Goal: Task Accomplishment & Management: Manage account settings

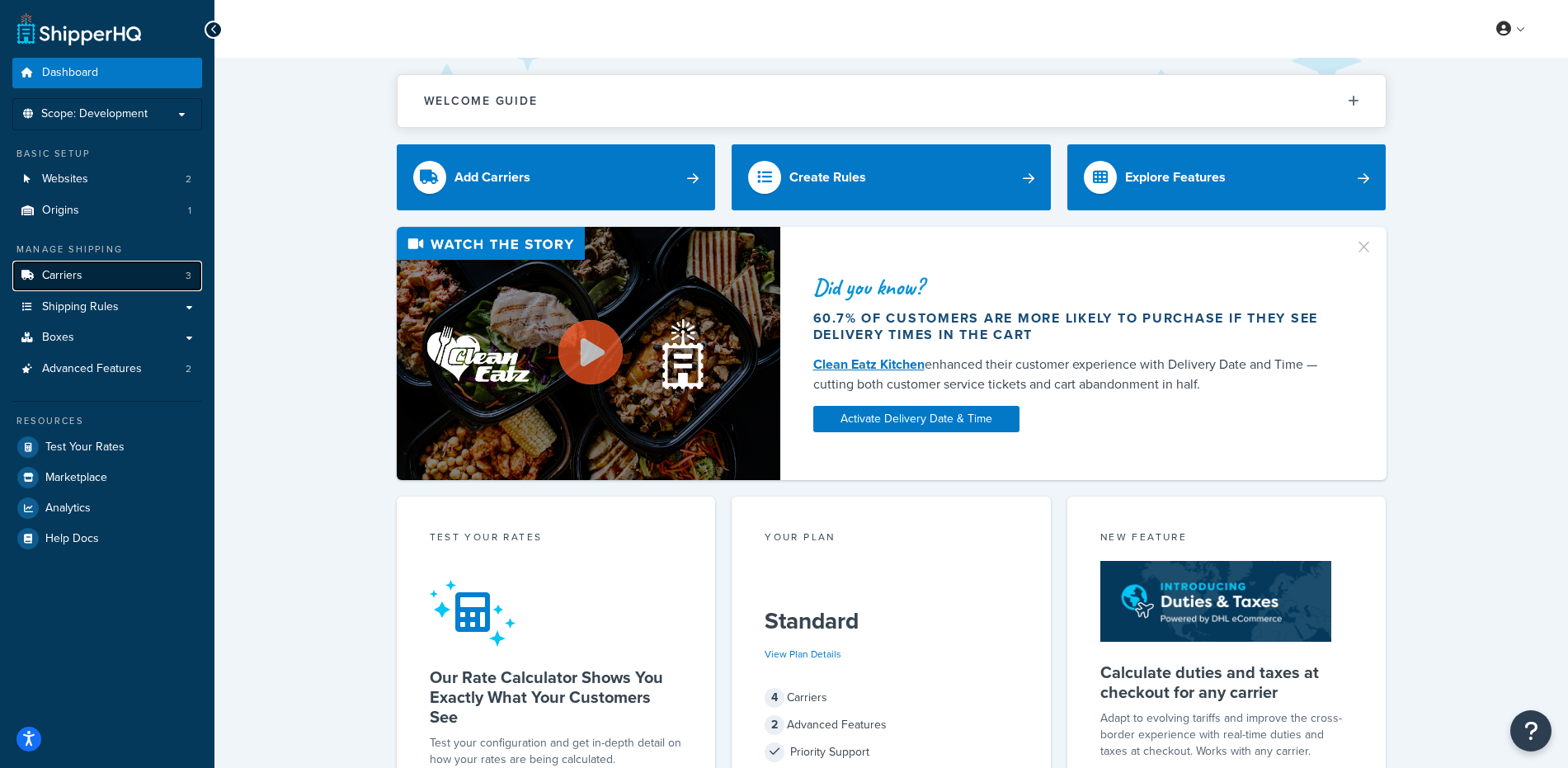
click at [48, 269] on span "Carriers" at bounding box center [62, 276] width 41 height 14
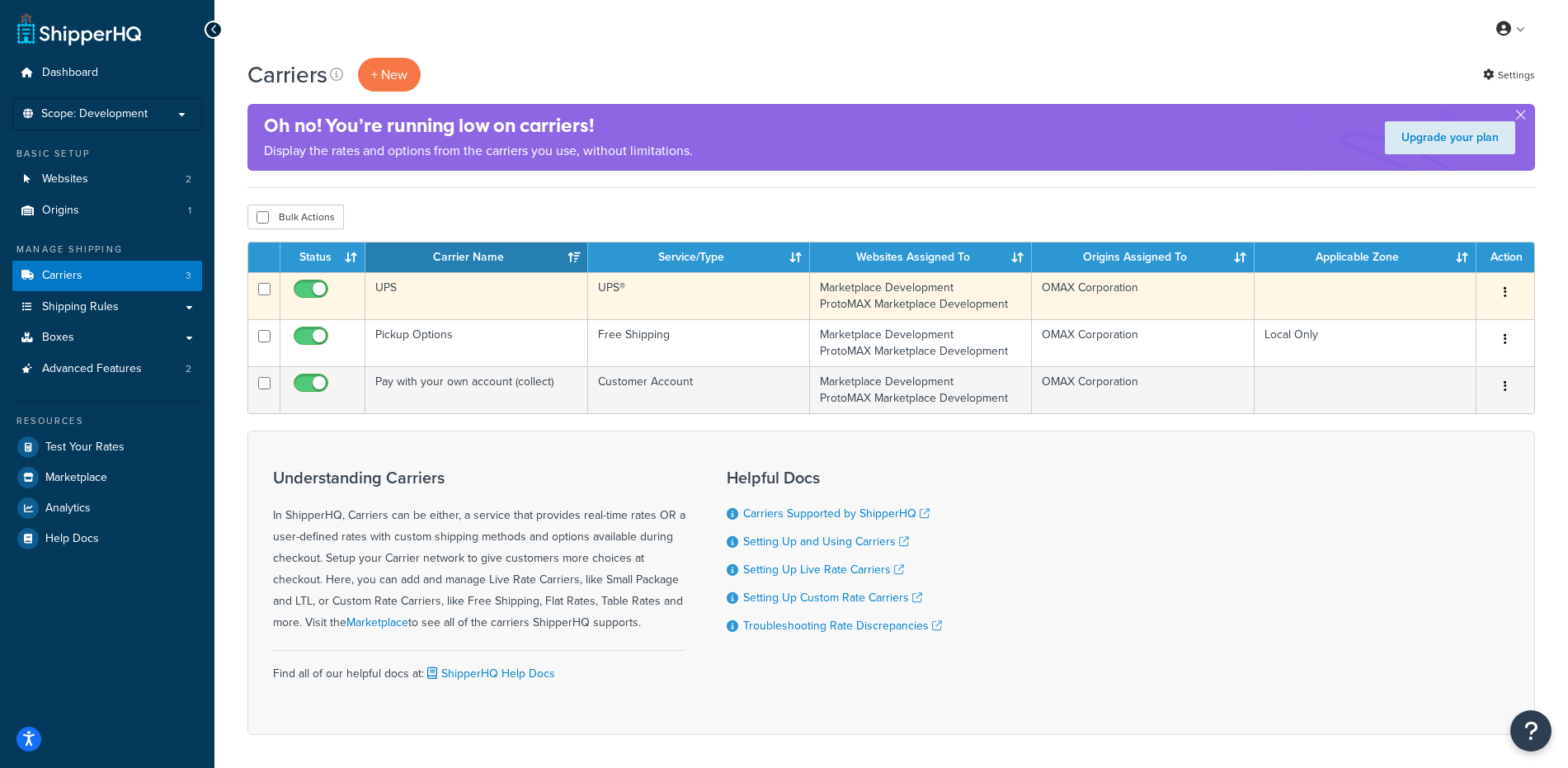
click at [481, 291] on td "UPS" at bounding box center [475, 295] width 221 height 47
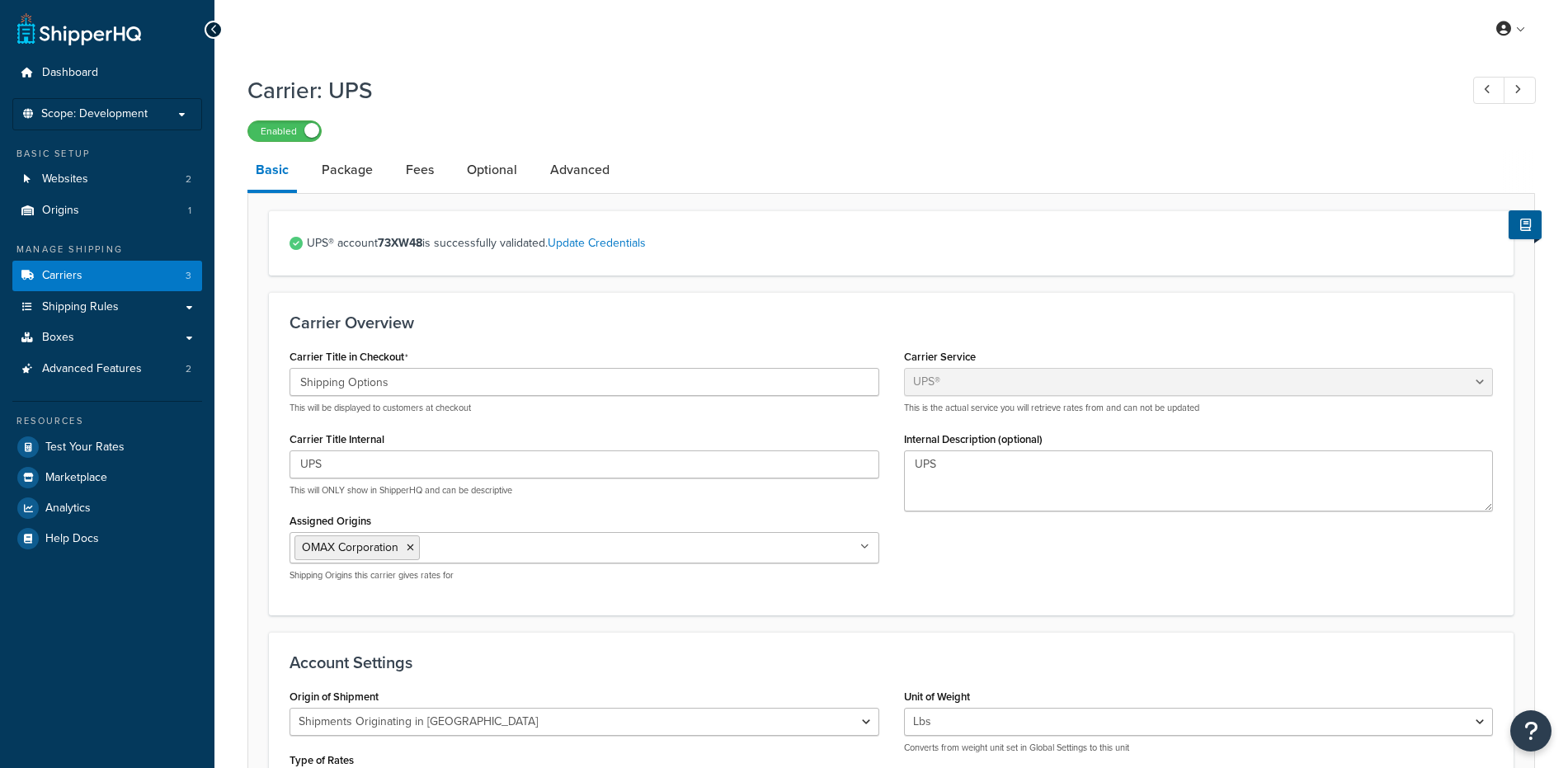
select select "ups"
select select "us"
click at [126, 112] on span "Scope: Development" at bounding box center [94, 114] width 106 height 14
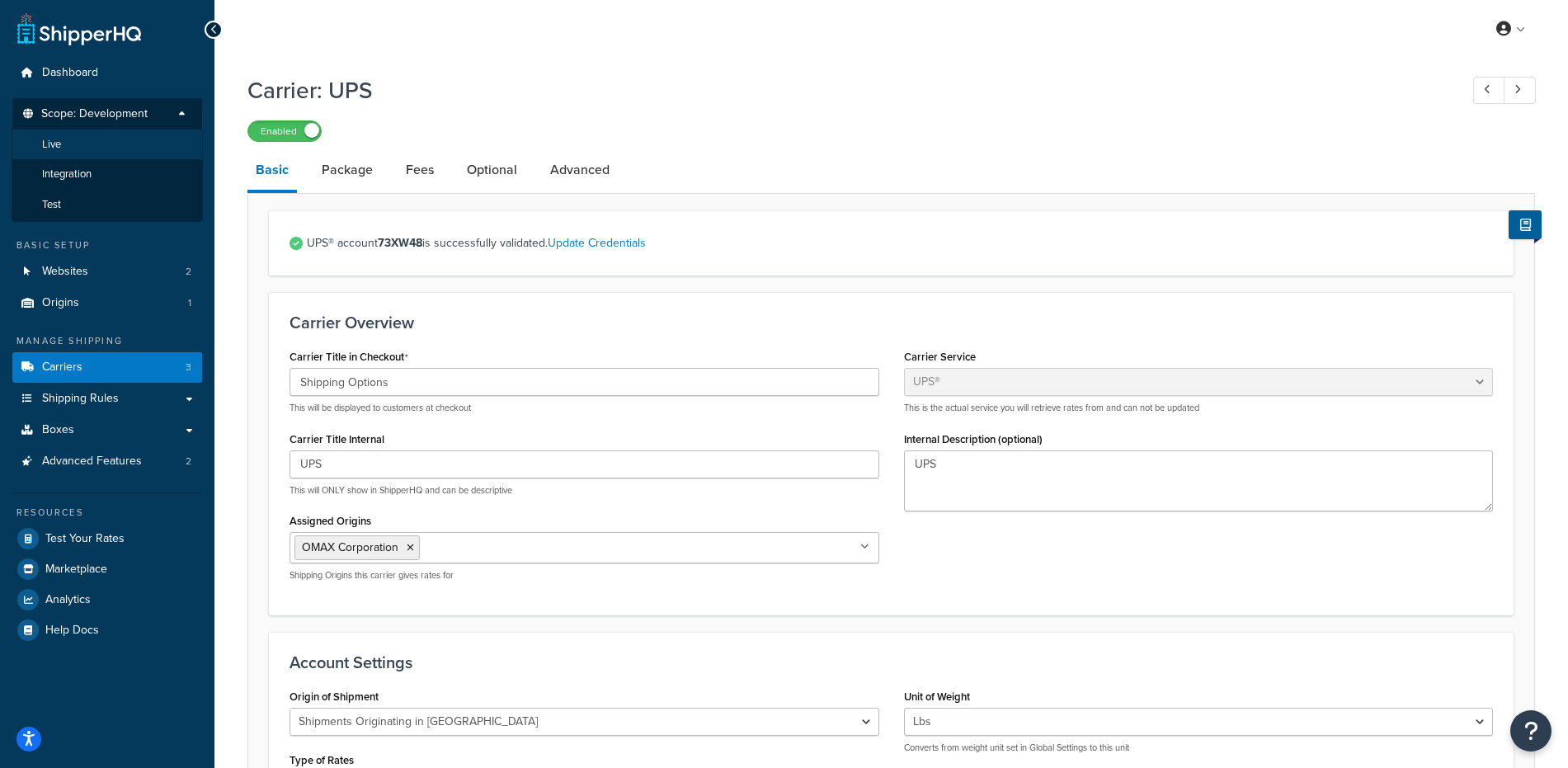
click at [67, 139] on li "Live" at bounding box center [106, 144] width 191 height 30
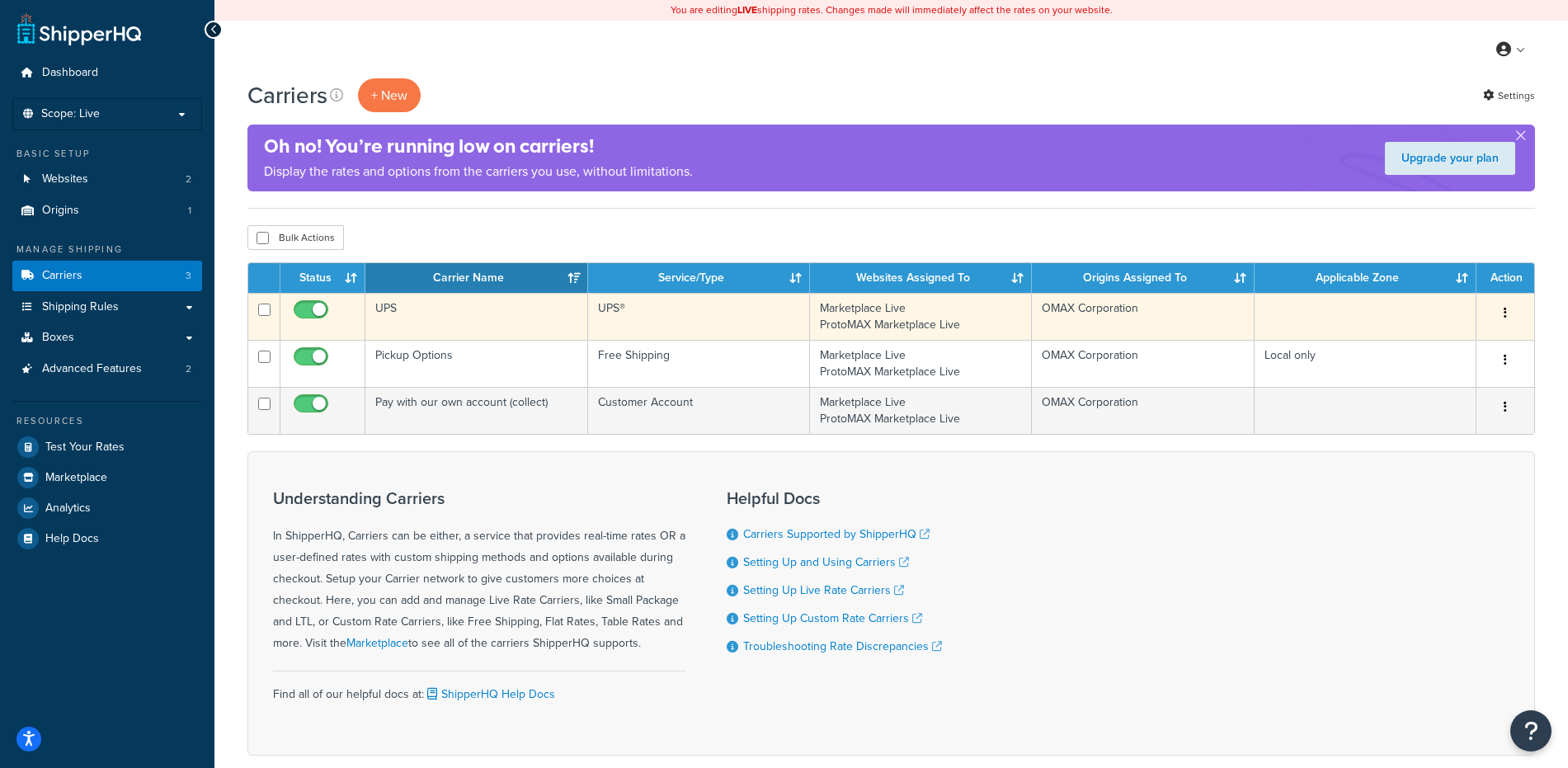
click at [481, 316] on td "UPS" at bounding box center [475, 316] width 221 height 47
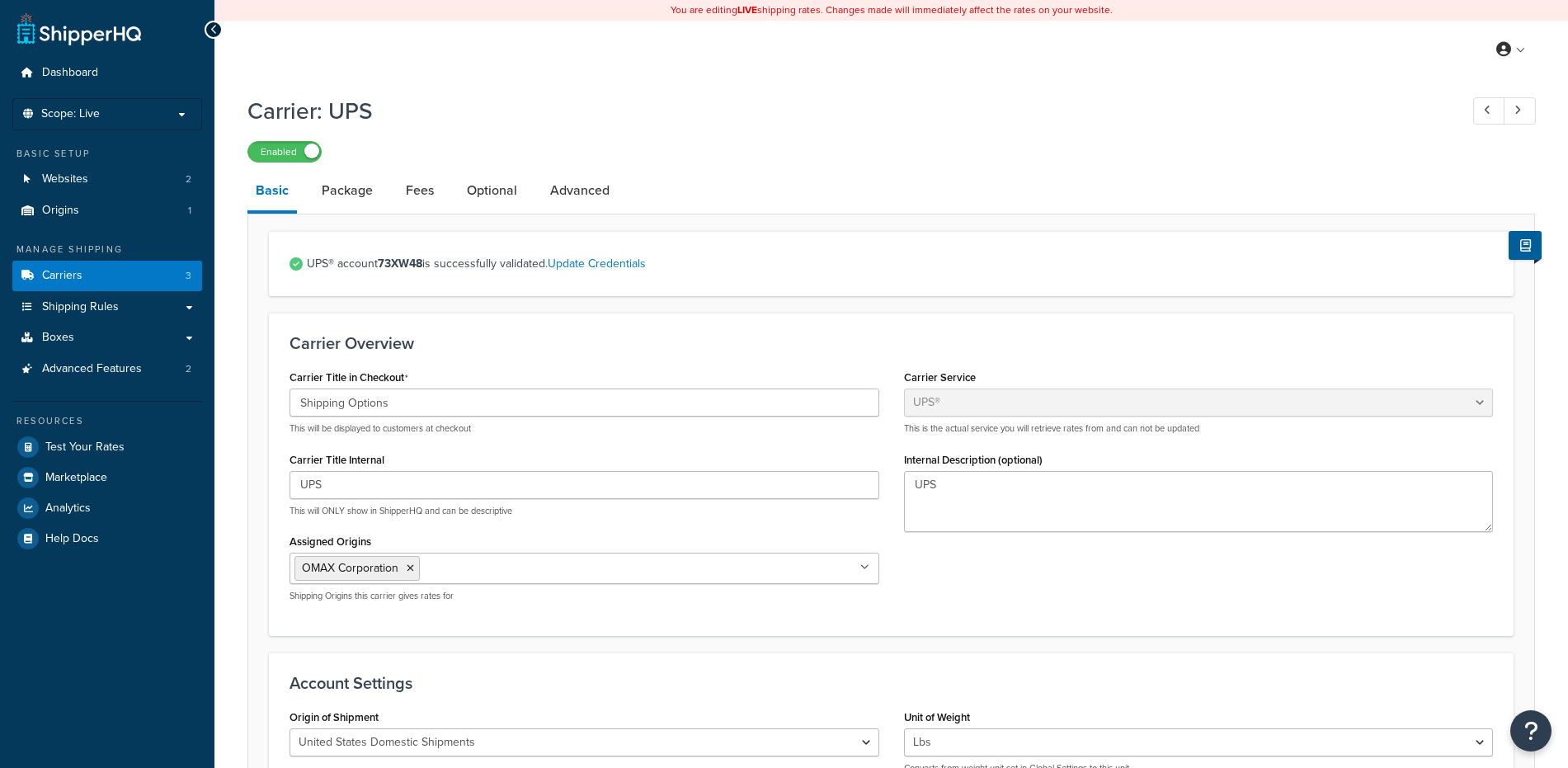
select select "ups"
select select "53"
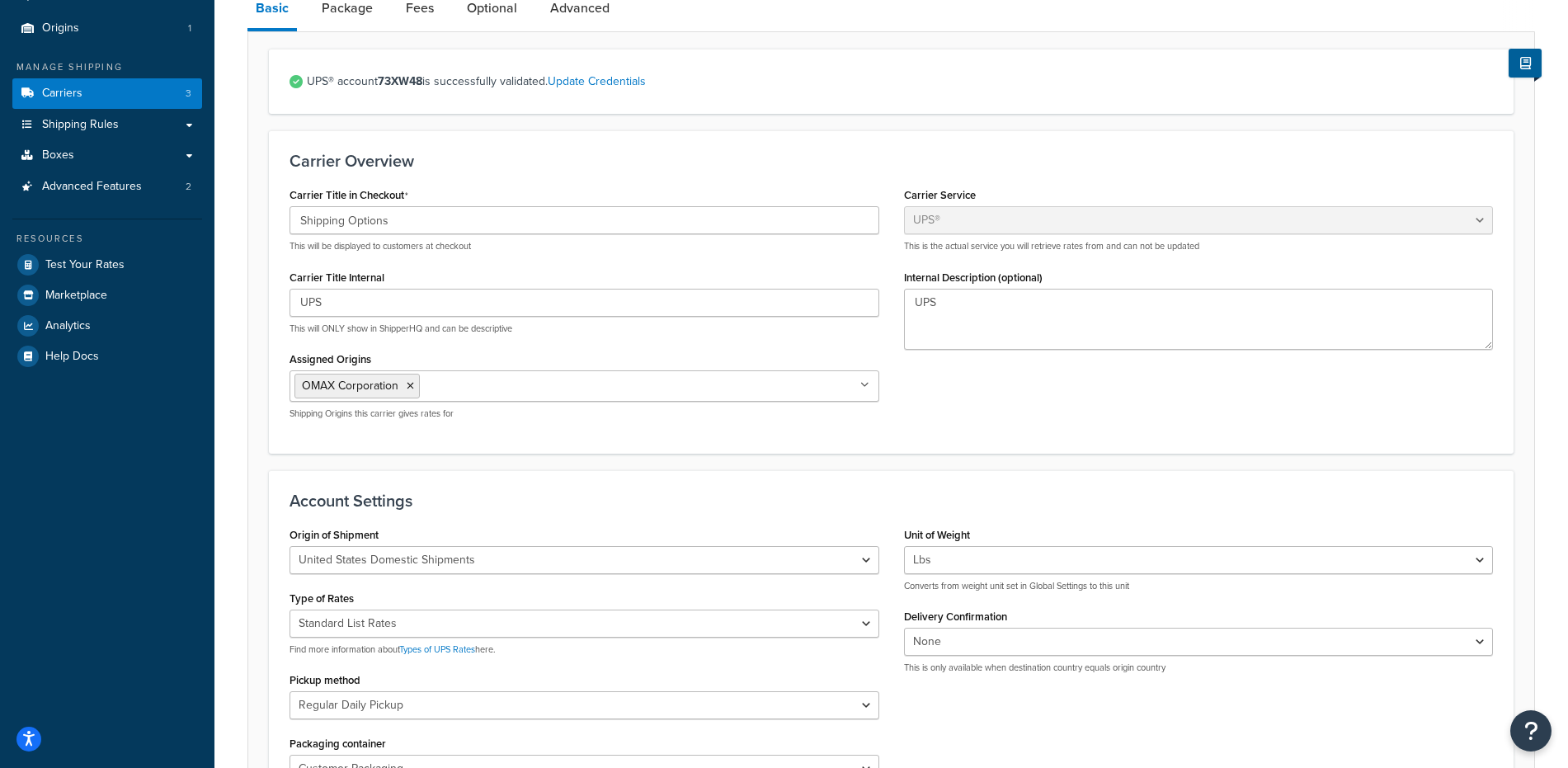
scroll to position [343, 0]
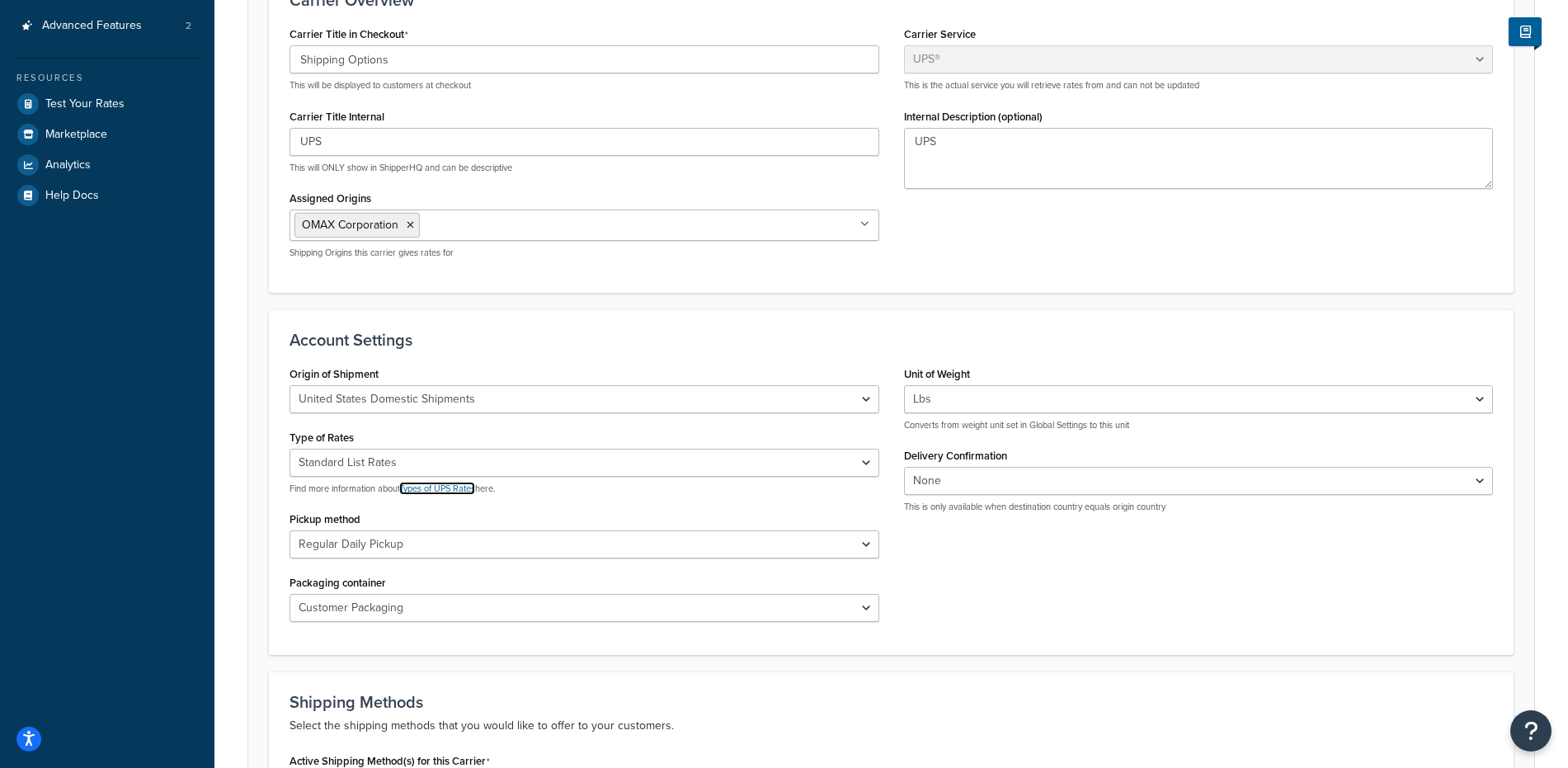
click at [447, 491] on link "Types of UPS Rates" at bounding box center [437, 489] width 76 height 13
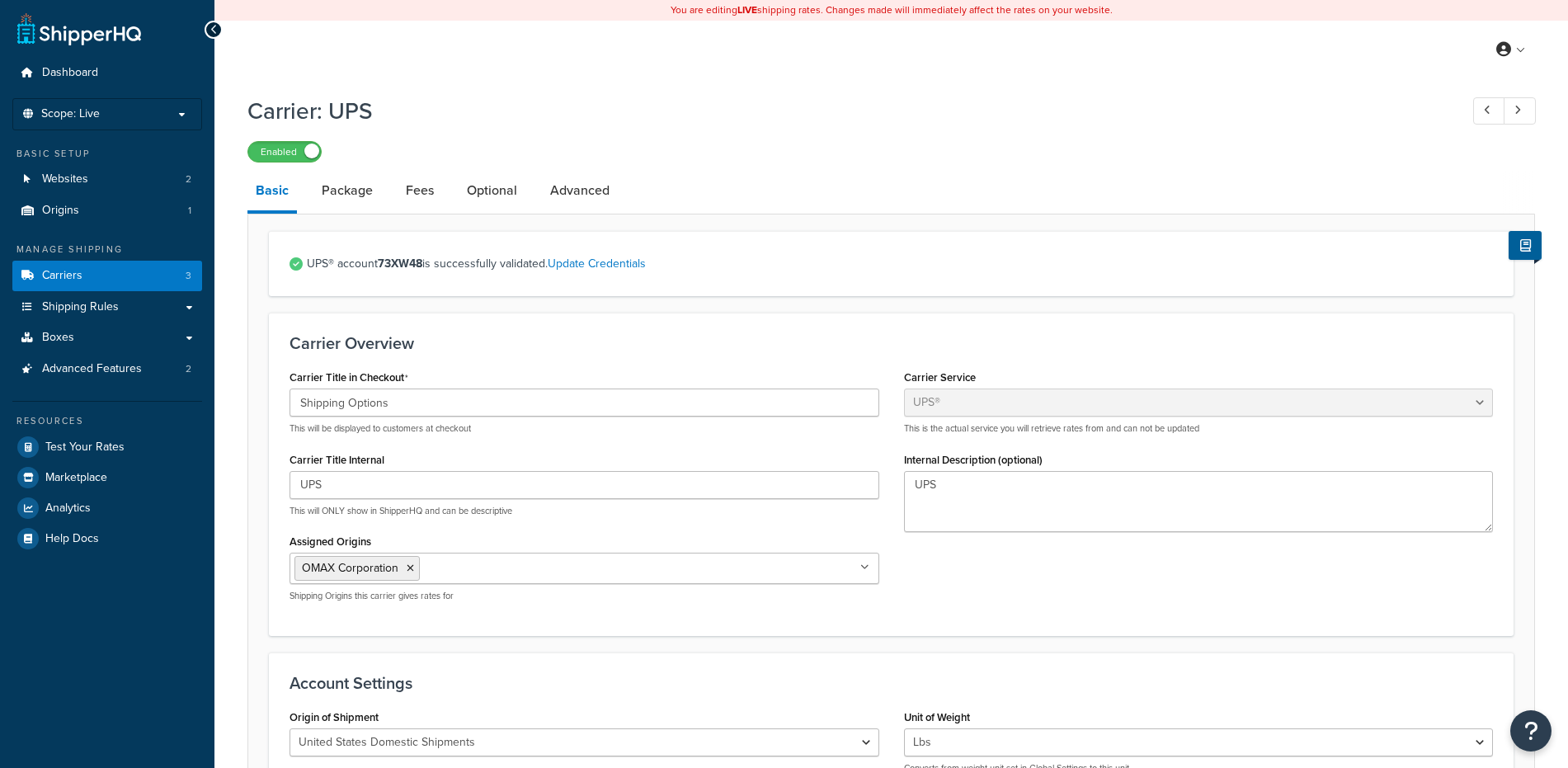
select select "ups"
select select "53"
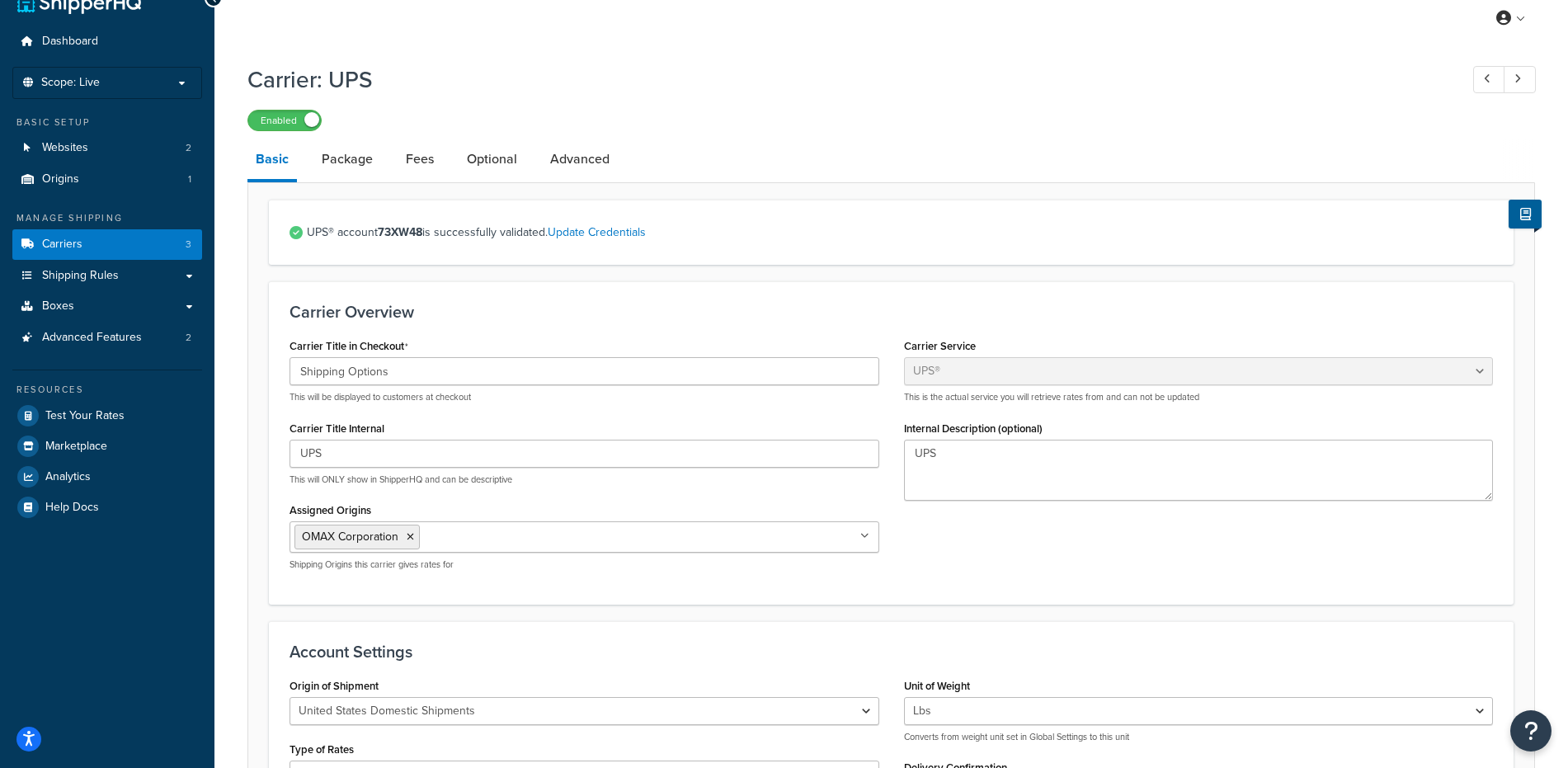
scroll to position [21, 0]
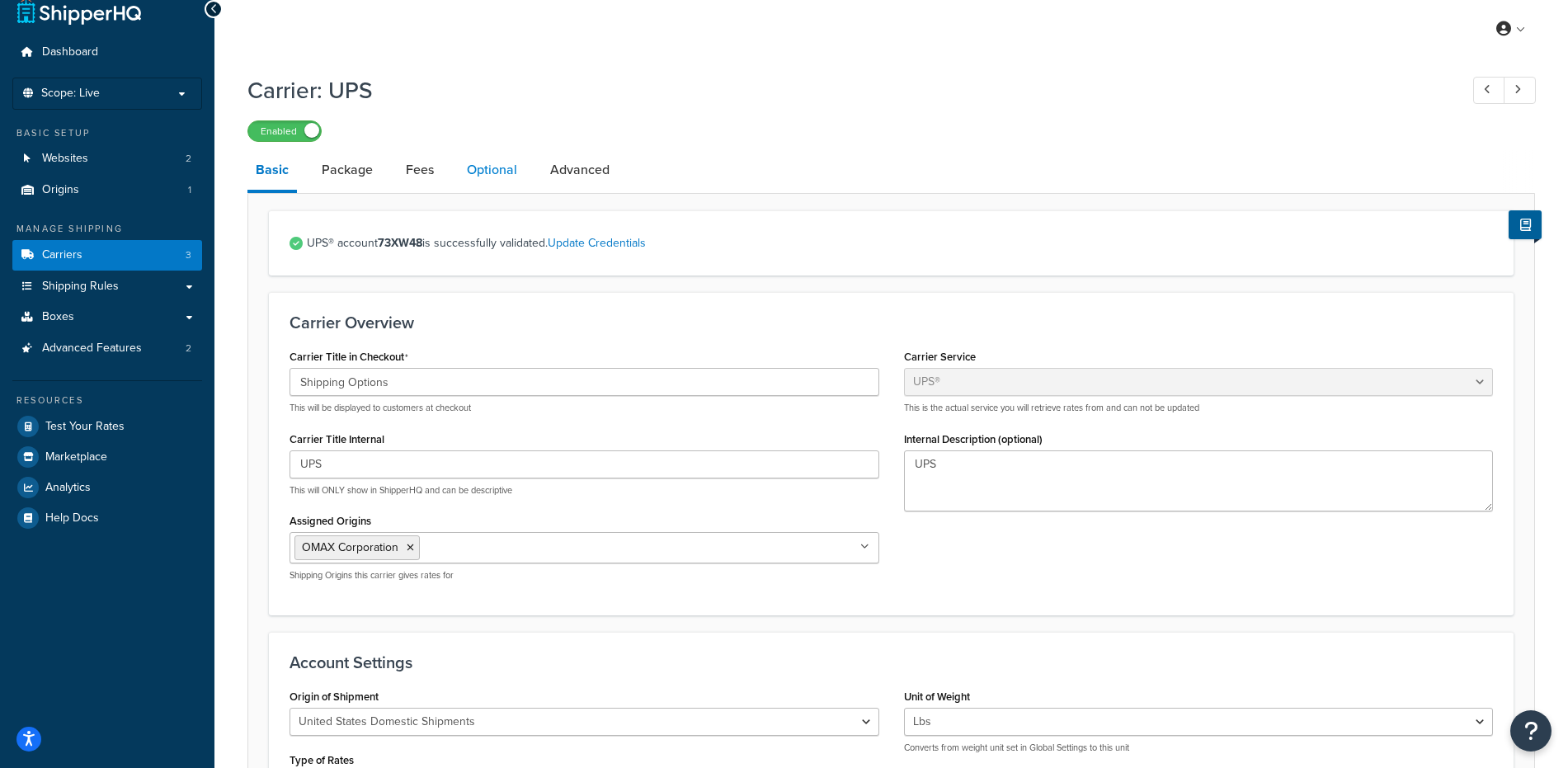
click at [489, 178] on link "Optional" at bounding box center [492, 170] width 67 height 40
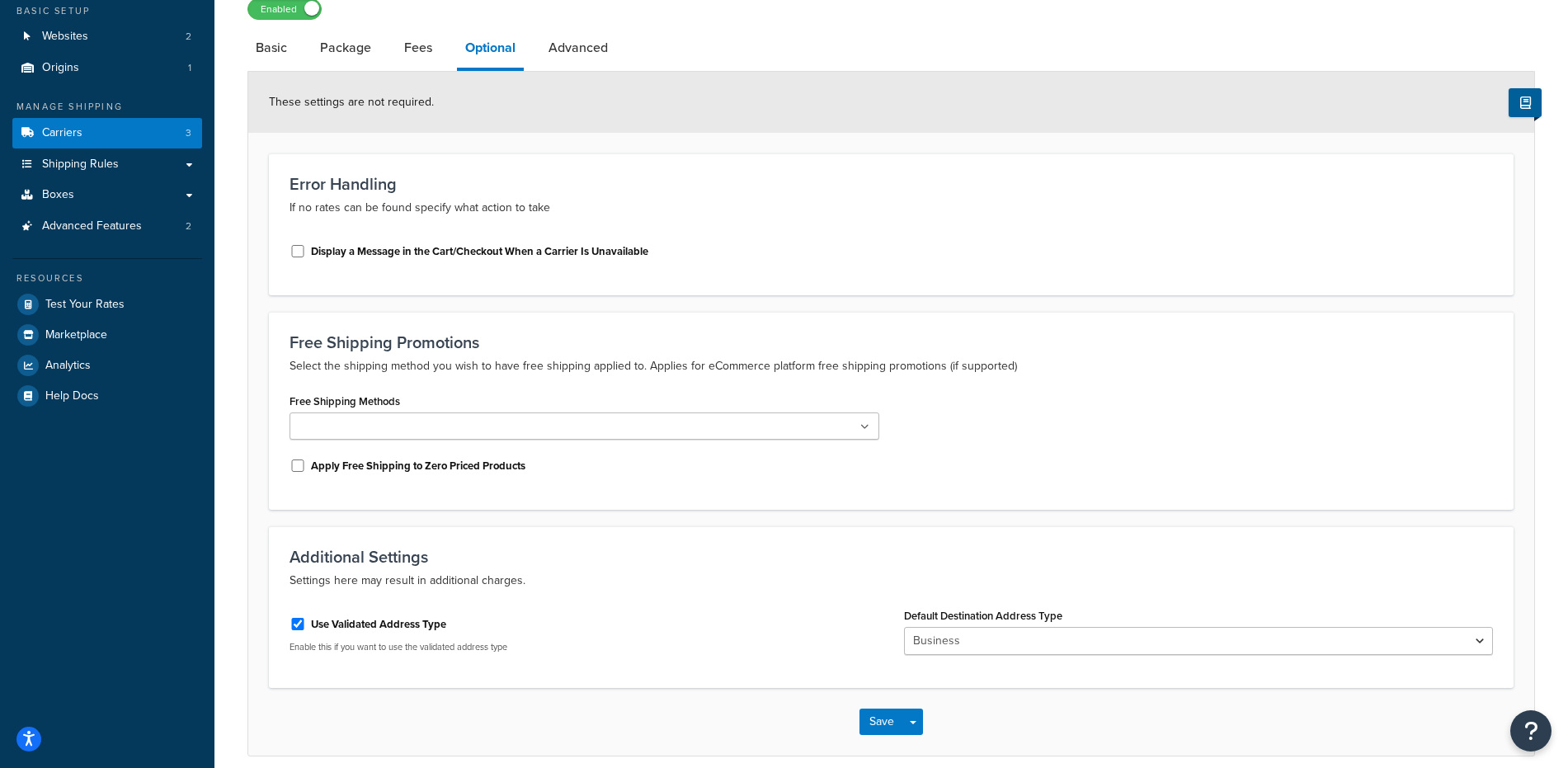
scroll to position [82, 0]
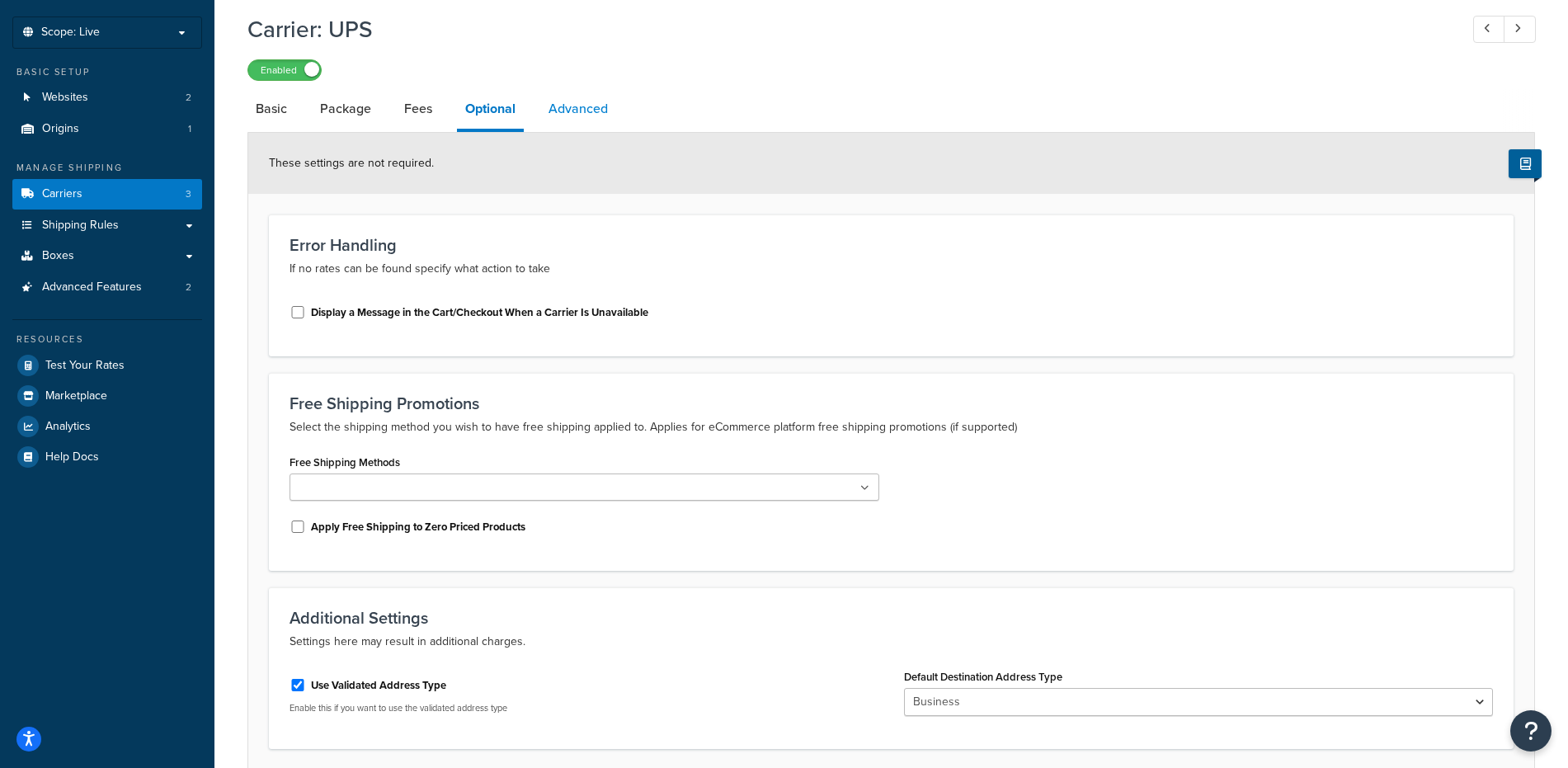
click at [588, 112] on link "Advanced" at bounding box center [579, 109] width 76 height 40
select select "false"
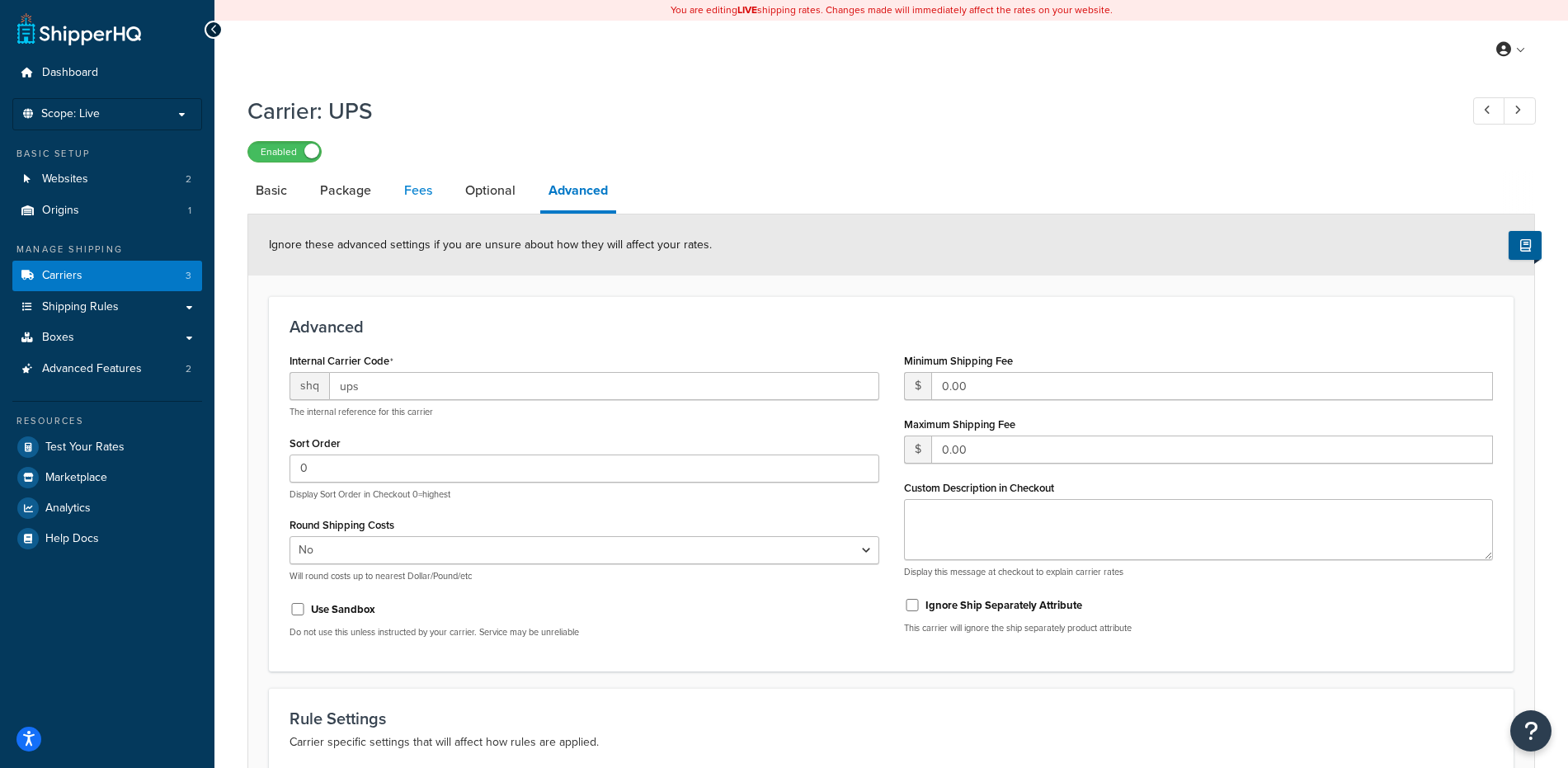
click at [403, 191] on link "Fees" at bounding box center [418, 191] width 45 height 40
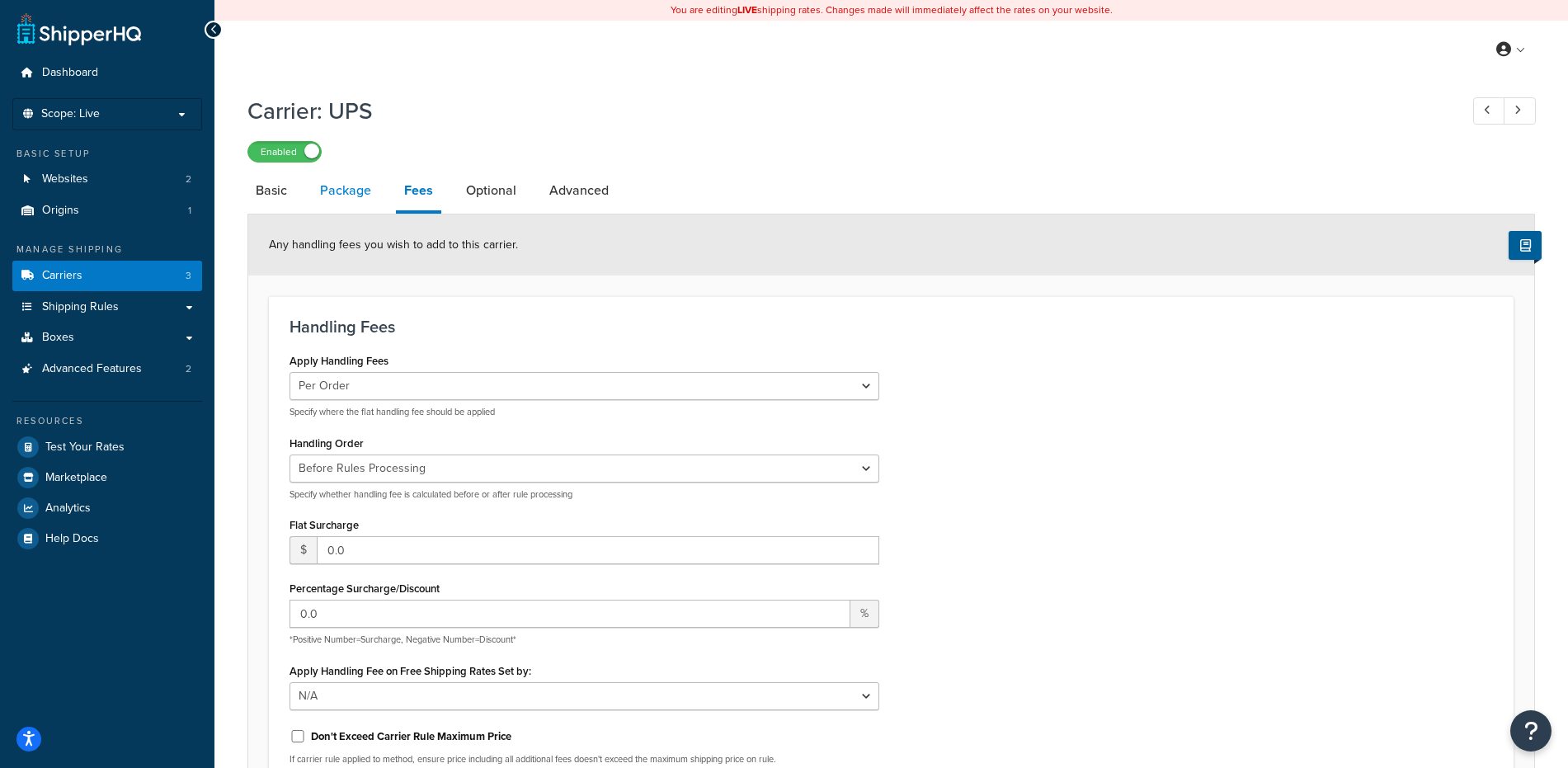
click at [350, 184] on link "Package" at bounding box center [345, 191] width 67 height 40
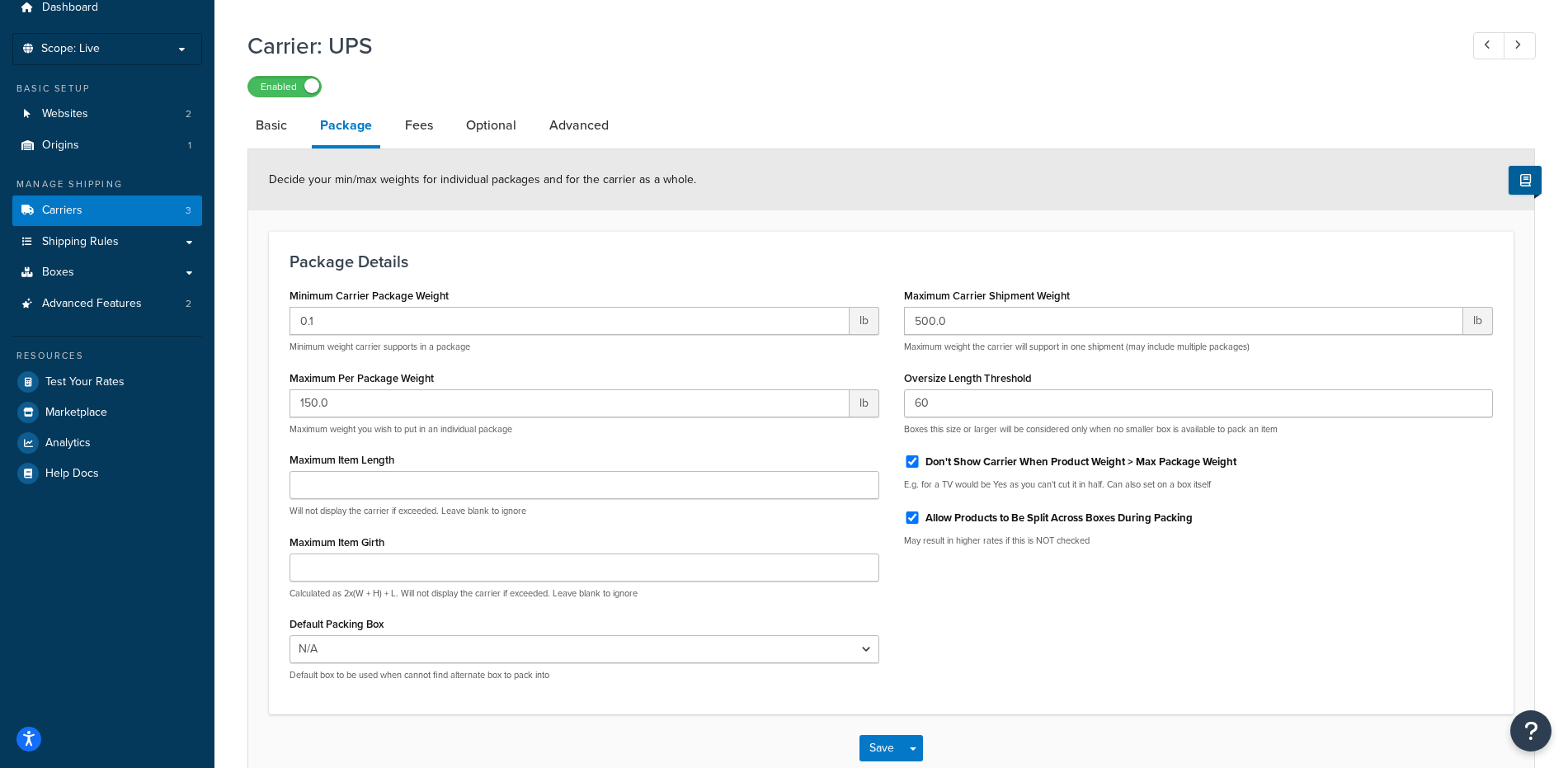
scroll to position [75, 0]
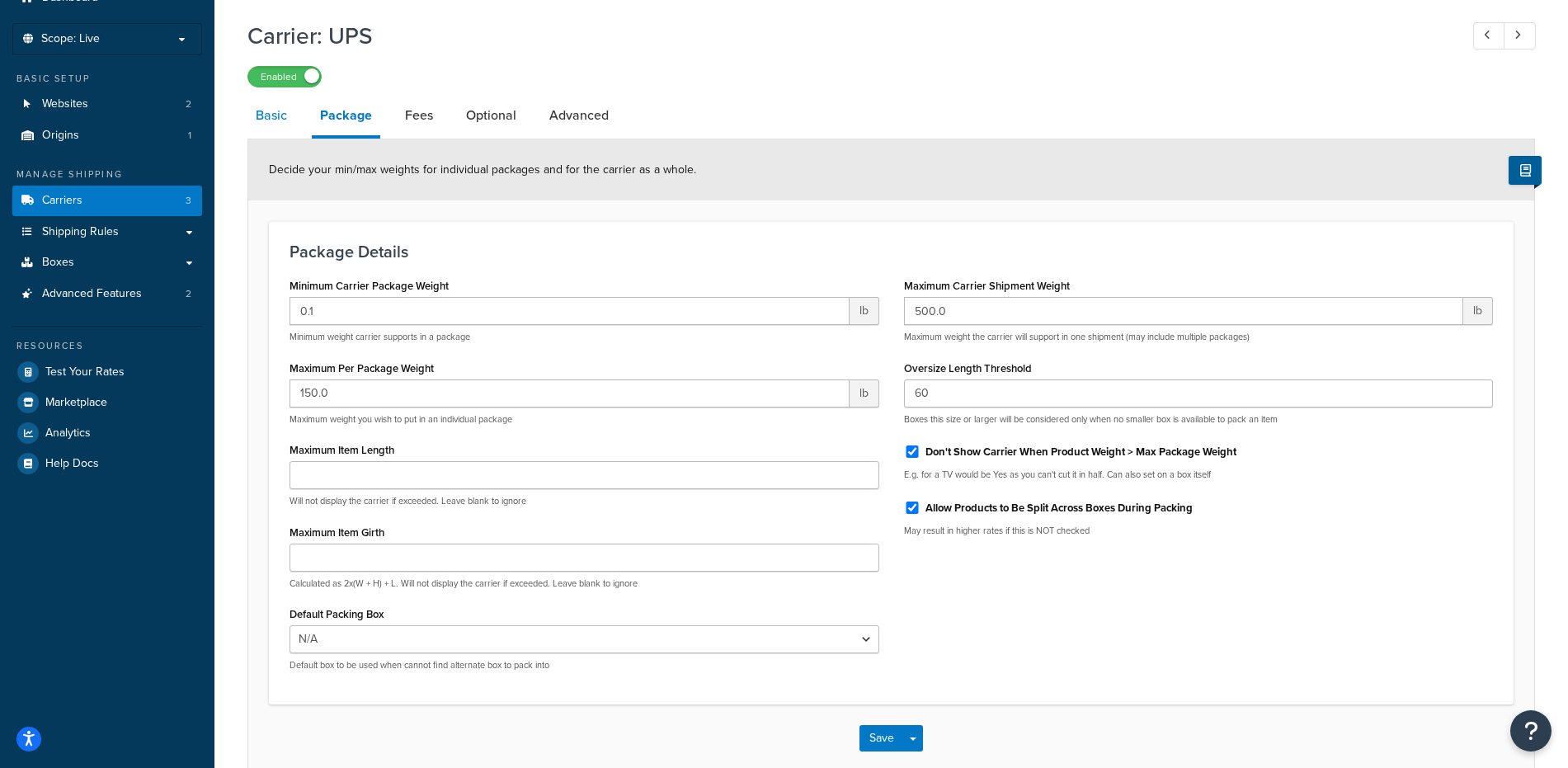
click at [268, 110] on link "Basic" at bounding box center [271, 116] width 48 height 40
select select "ups"
select select "53"
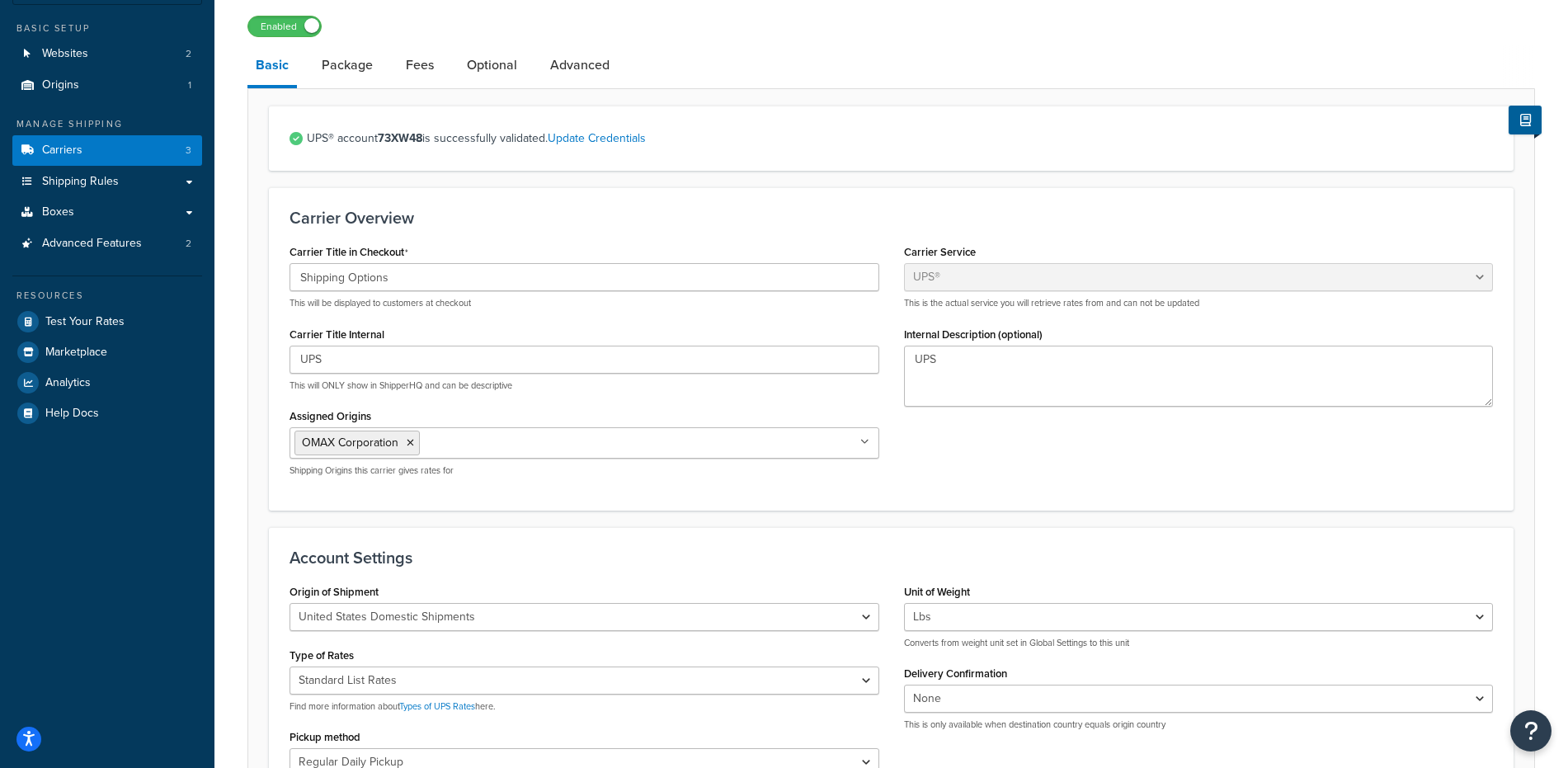
scroll to position [276, 0]
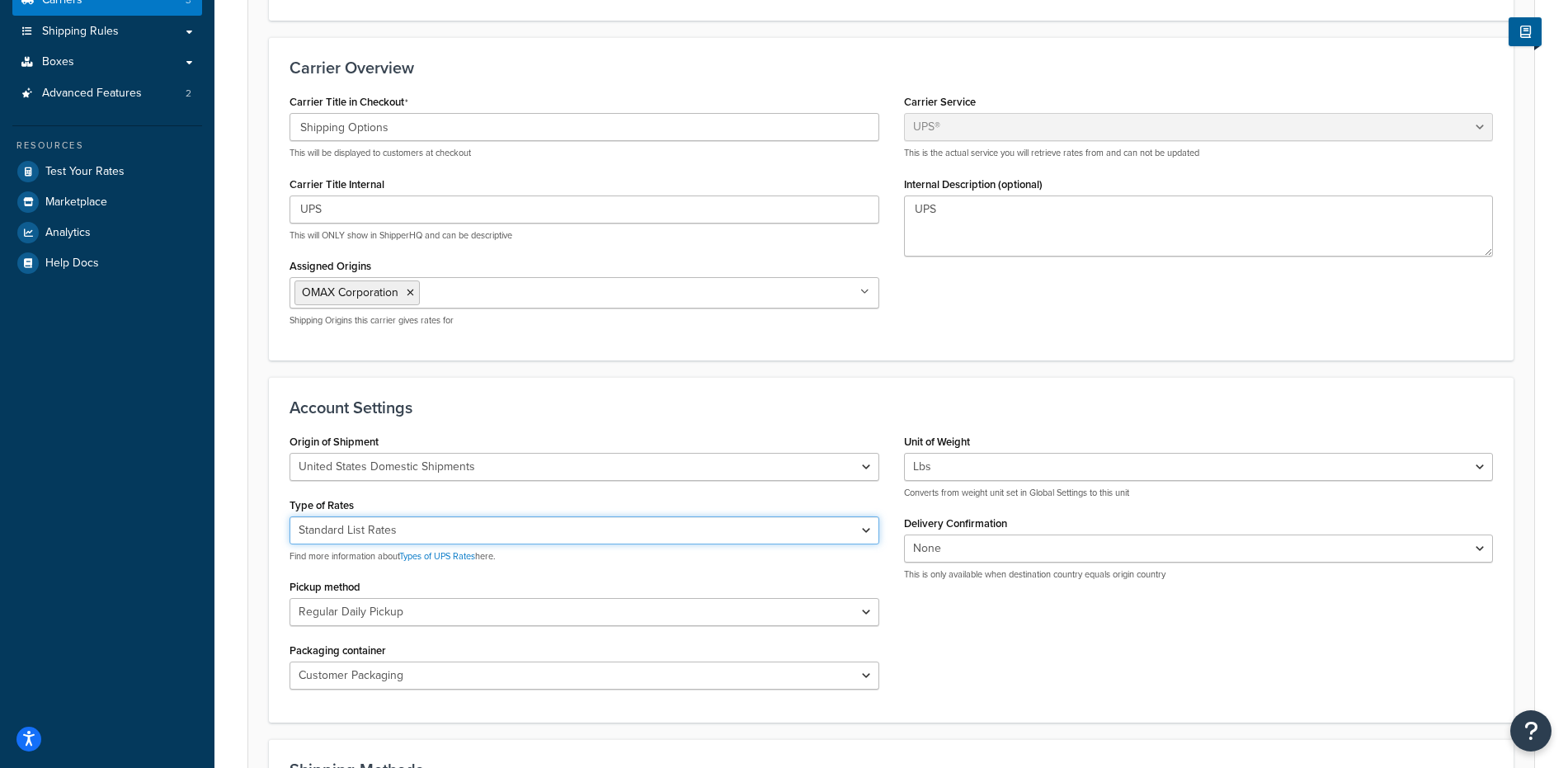
click at [417, 538] on select "Negotiated Rates (Rates Associated with Shipper Number) Daily Rates Retail Rate…" at bounding box center [584, 530] width 590 height 29
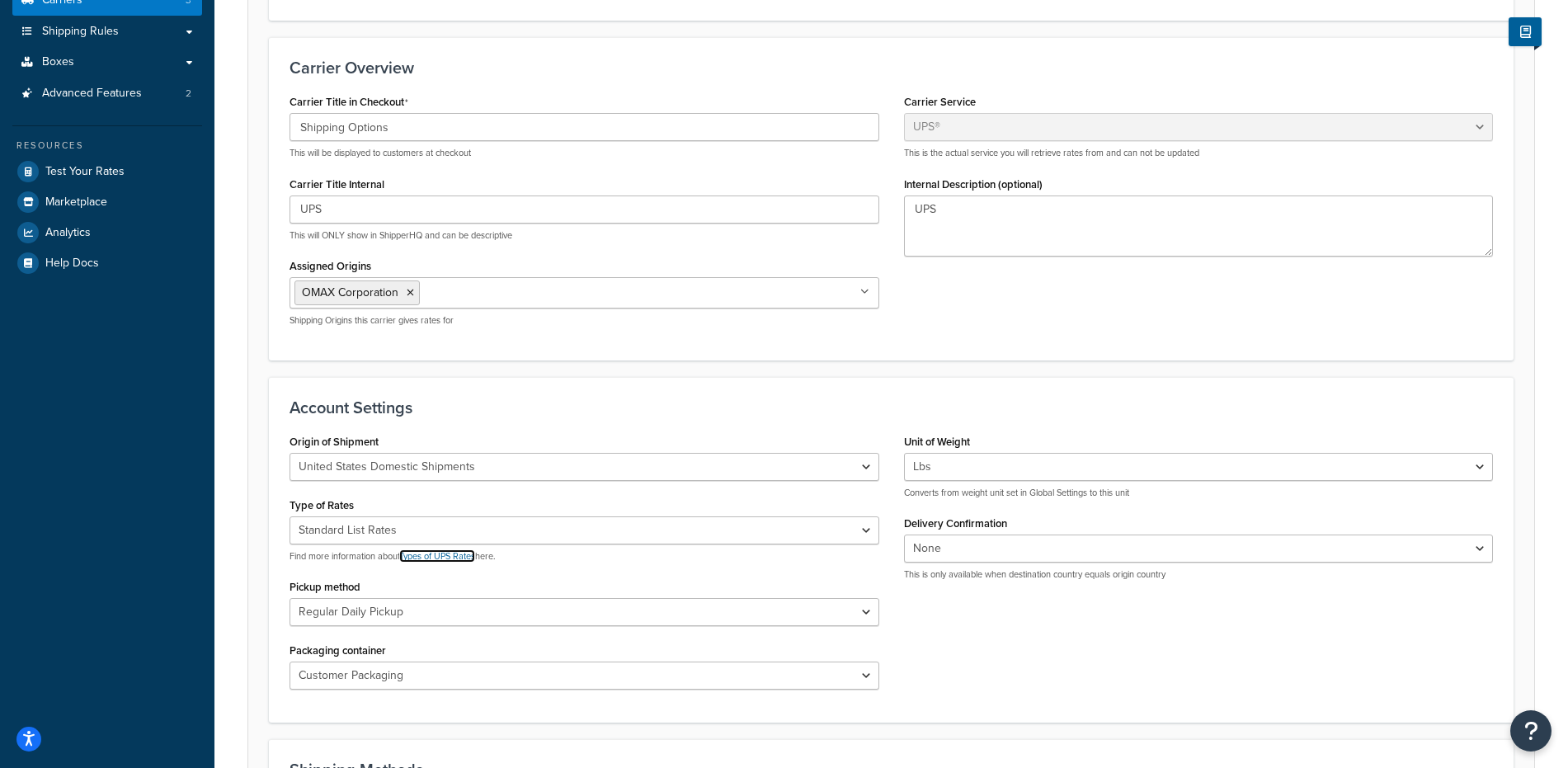
click at [453, 561] on link "Types of UPS Rates" at bounding box center [437, 556] width 76 height 13
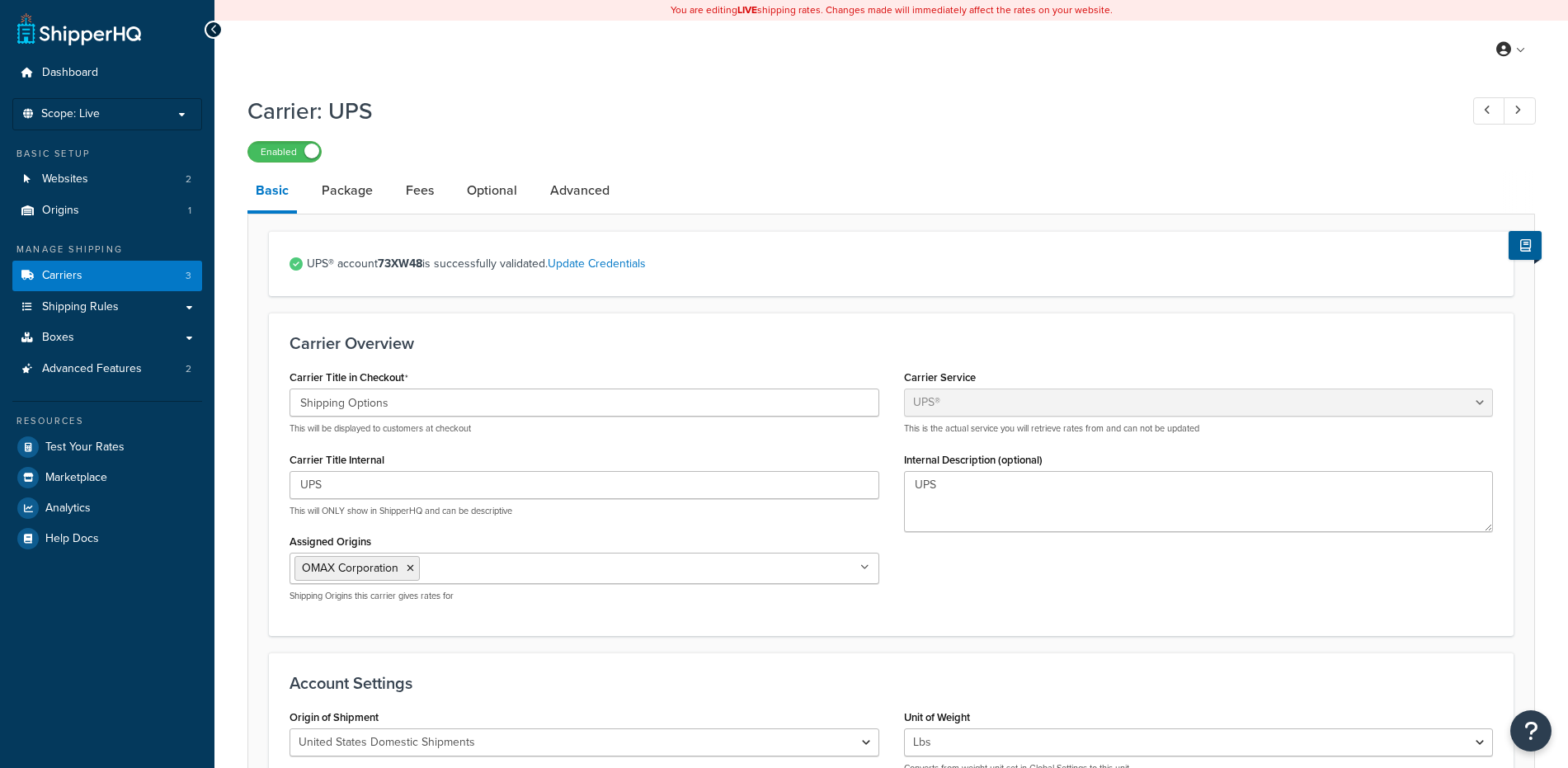
select select "ups"
select select "53"
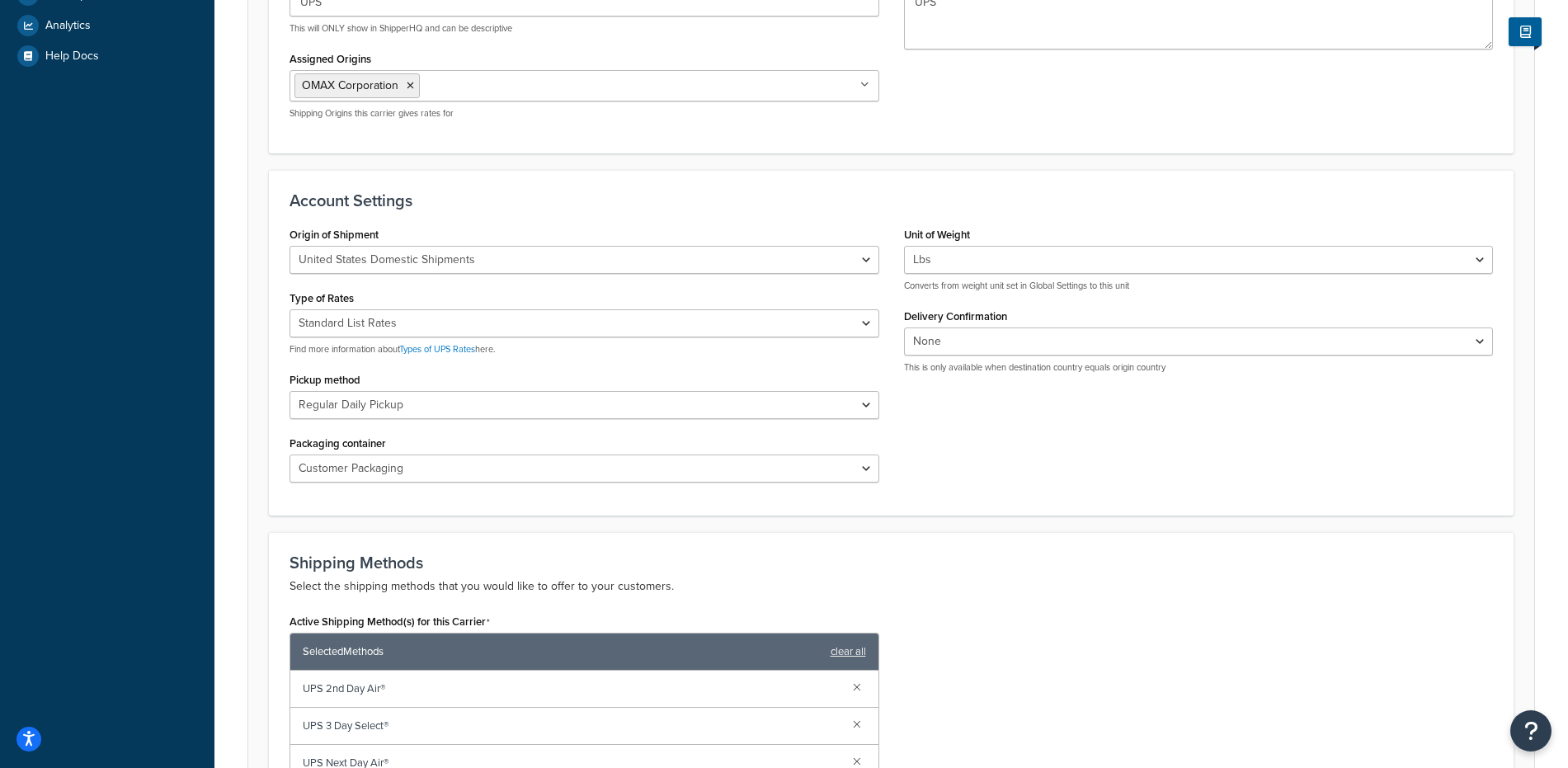
scroll to position [550, 0]
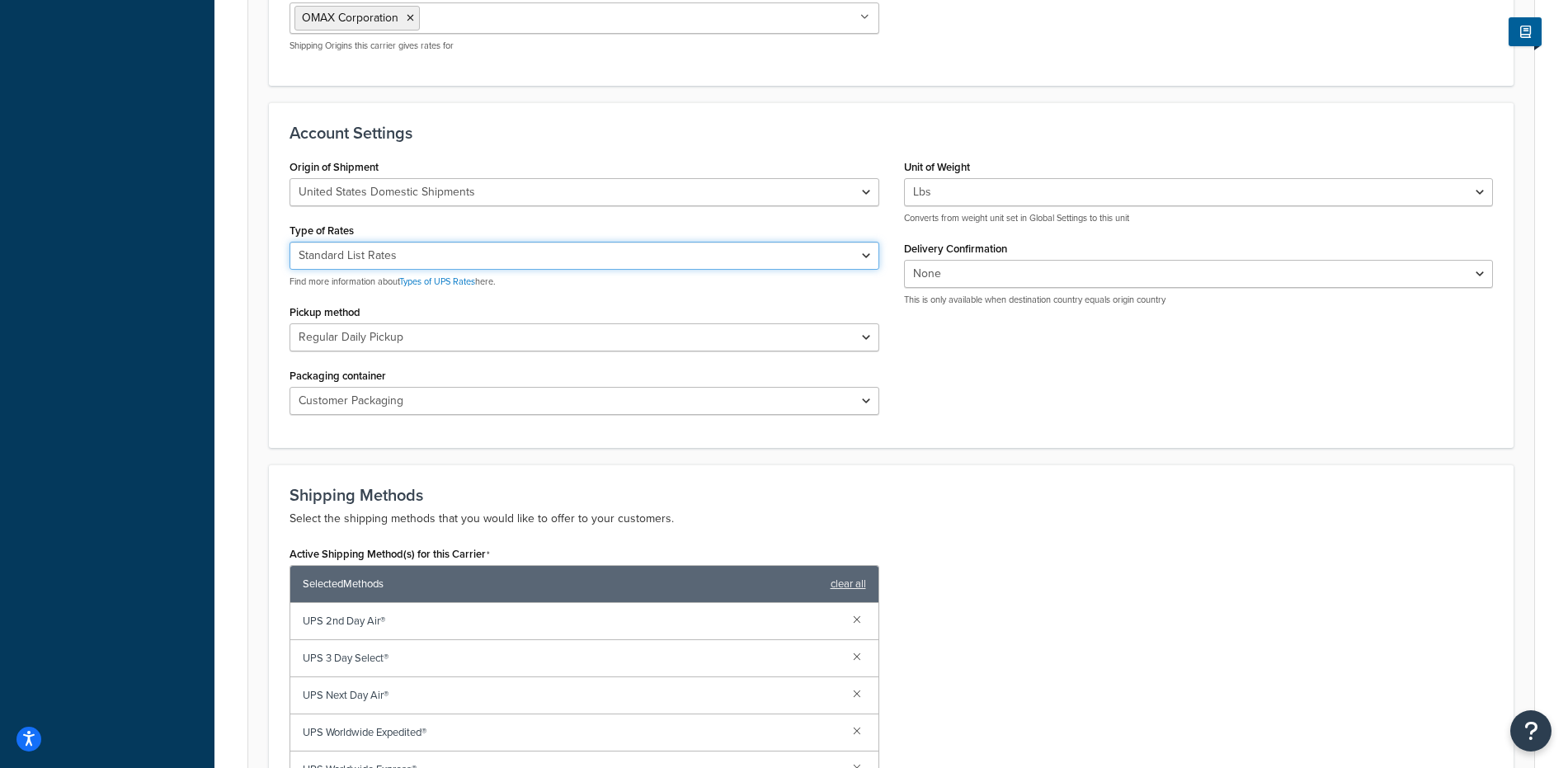
click at [343, 246] on select "Negotiated Rates (Rates Associated with Shipper Number) Daily Rates Retail Rate…" at bounding box center [584, 256] width 590 height 29
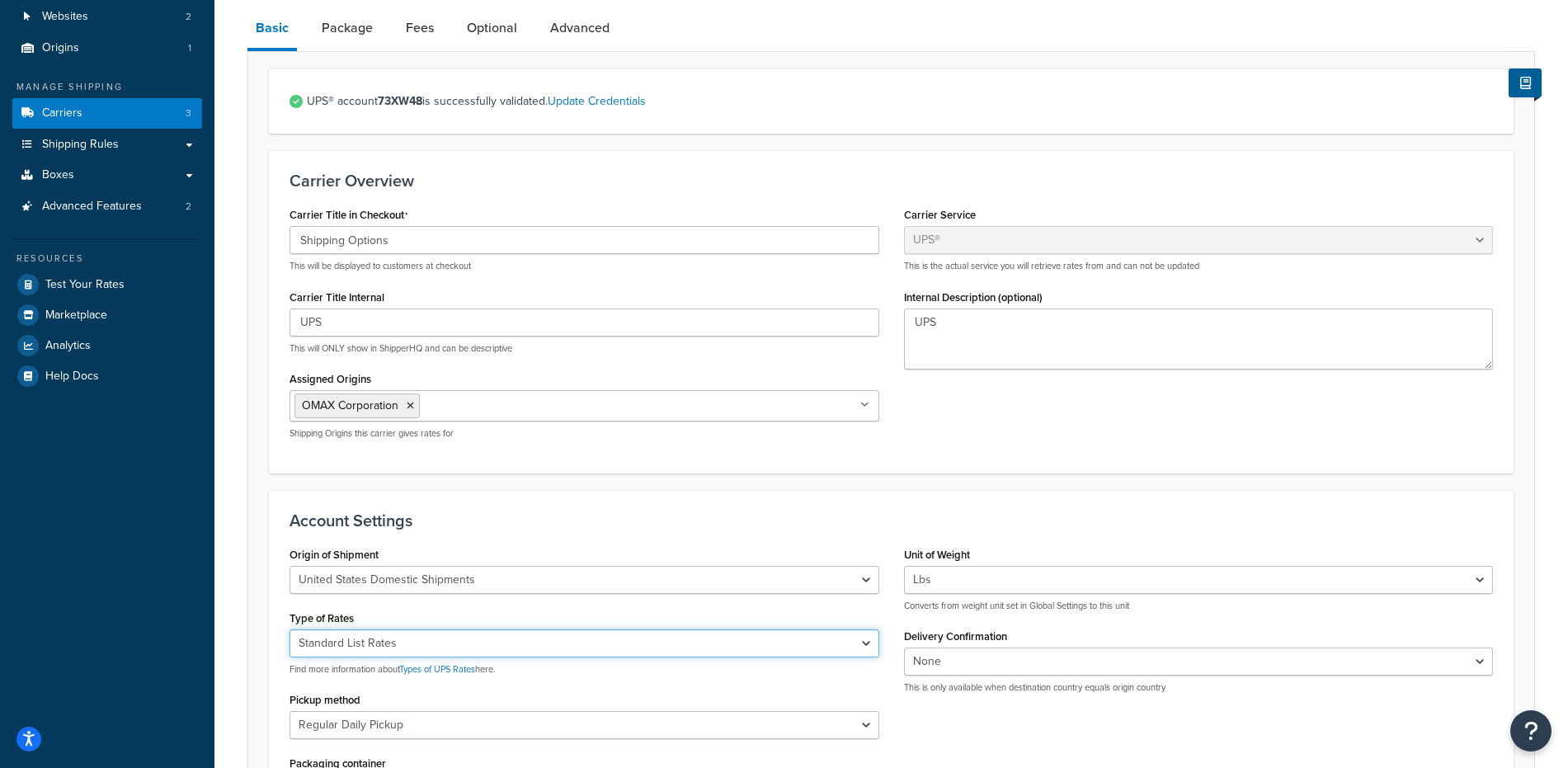
scroll to position [71, 0]
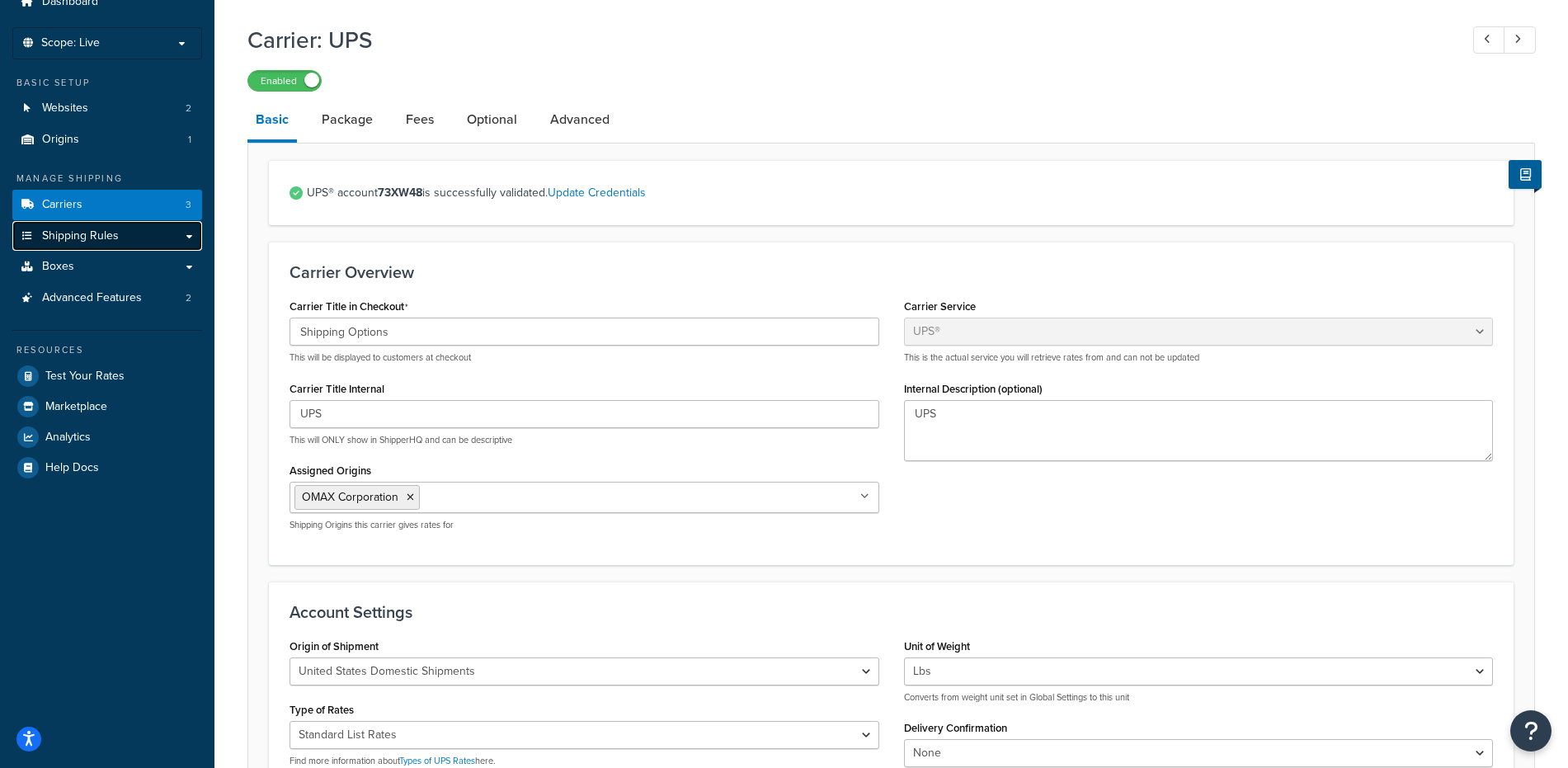
click at [72, 237] on span "Shipping Rules" at bounding box center [80, 236] width 77 height 14
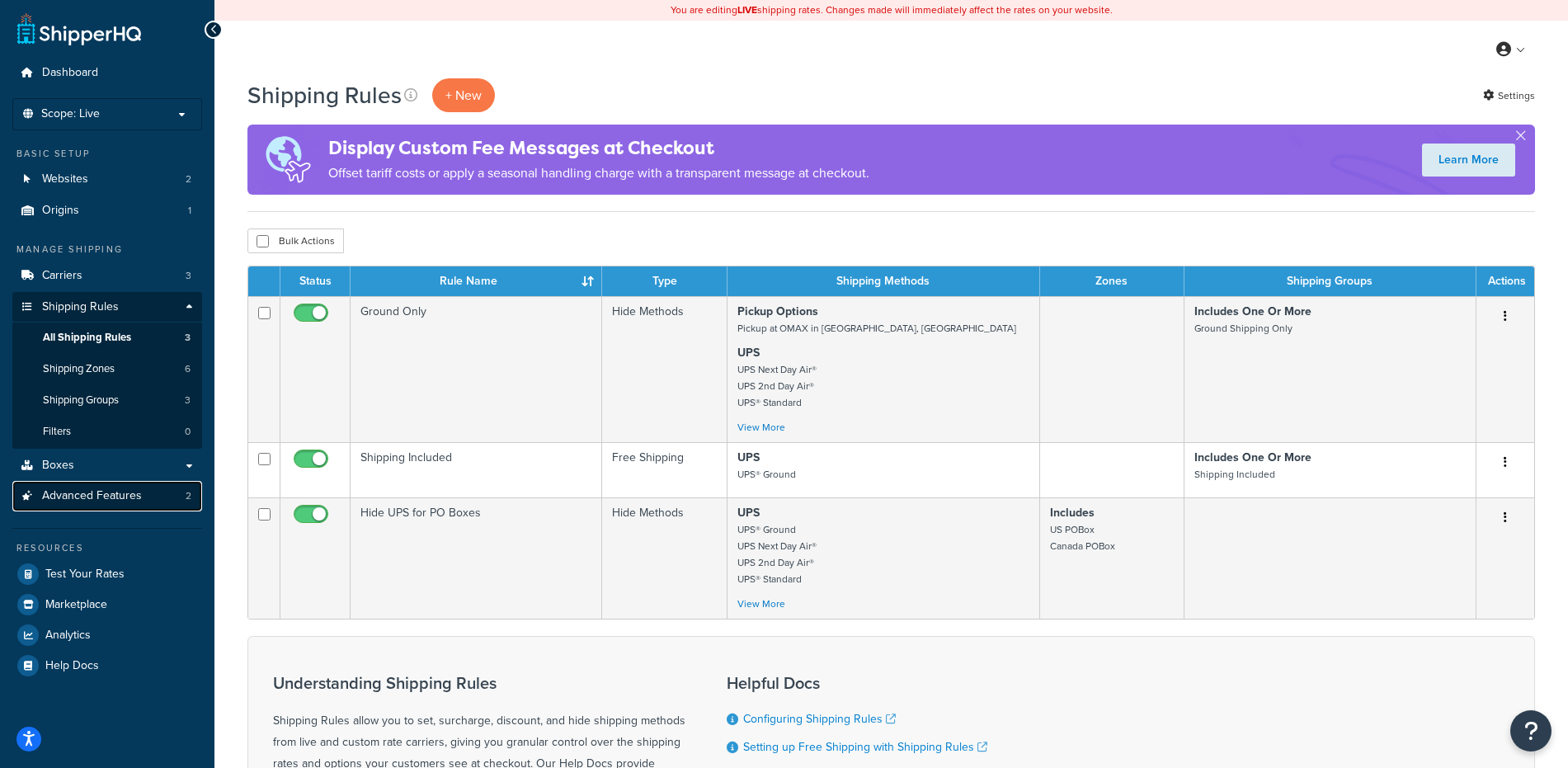
click at [78, 497] on span "Advanced Features" at bounding box center [91, 496] width 100 height 14
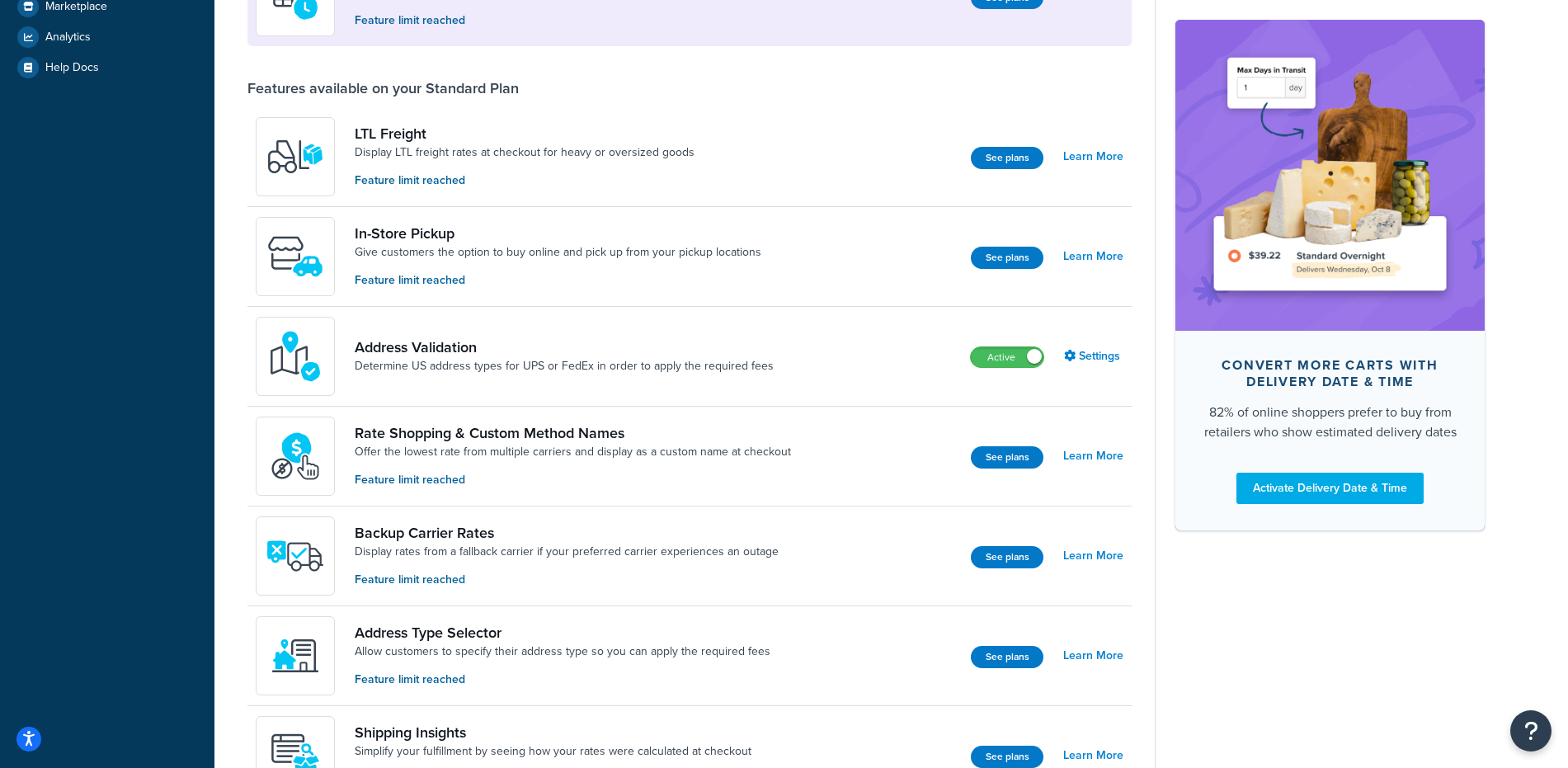
scroll to position [38, 0]
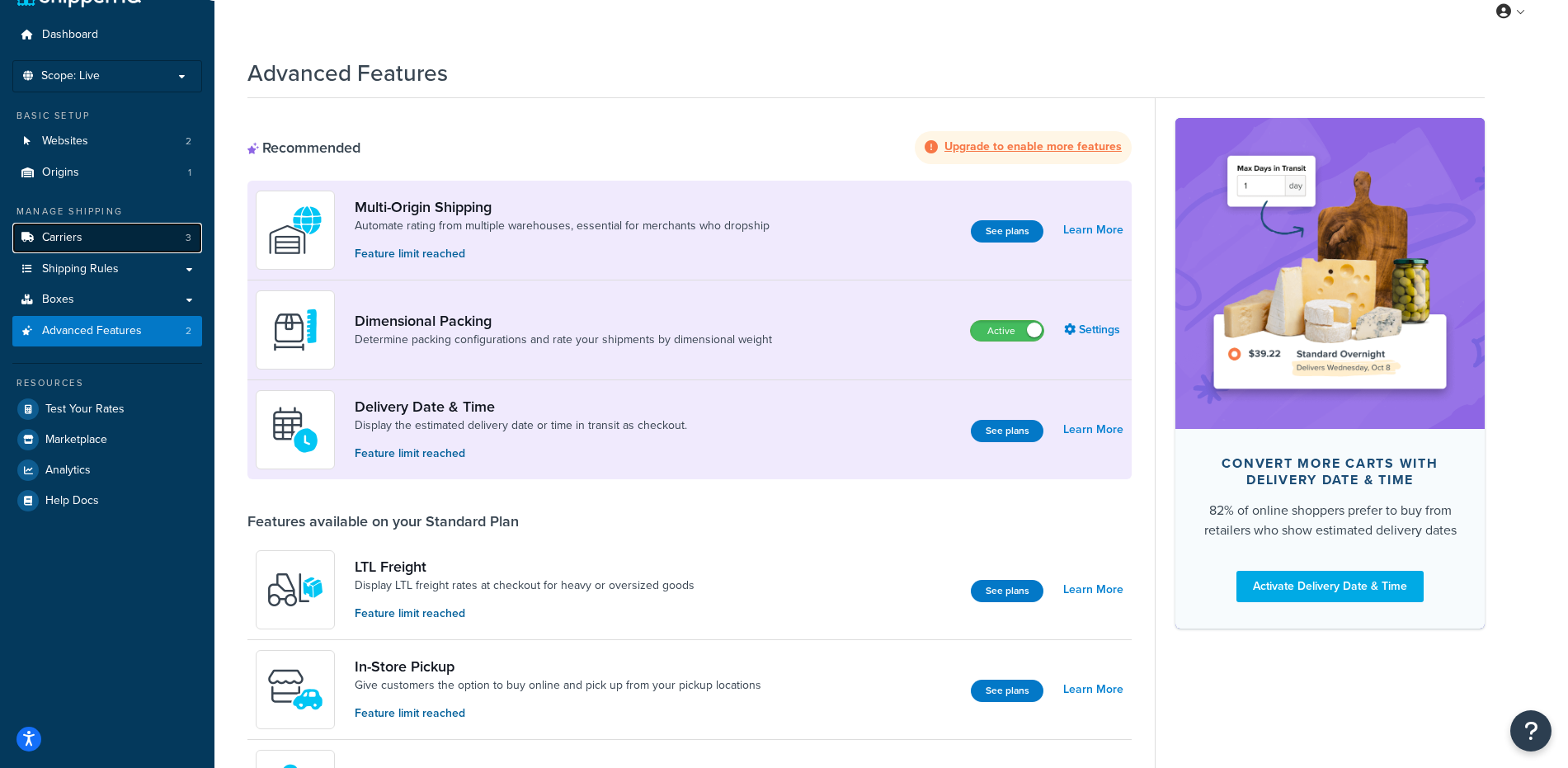
click at [67, 235] on span "Carriers" at bounding box center [62, 238] width 41 height 14
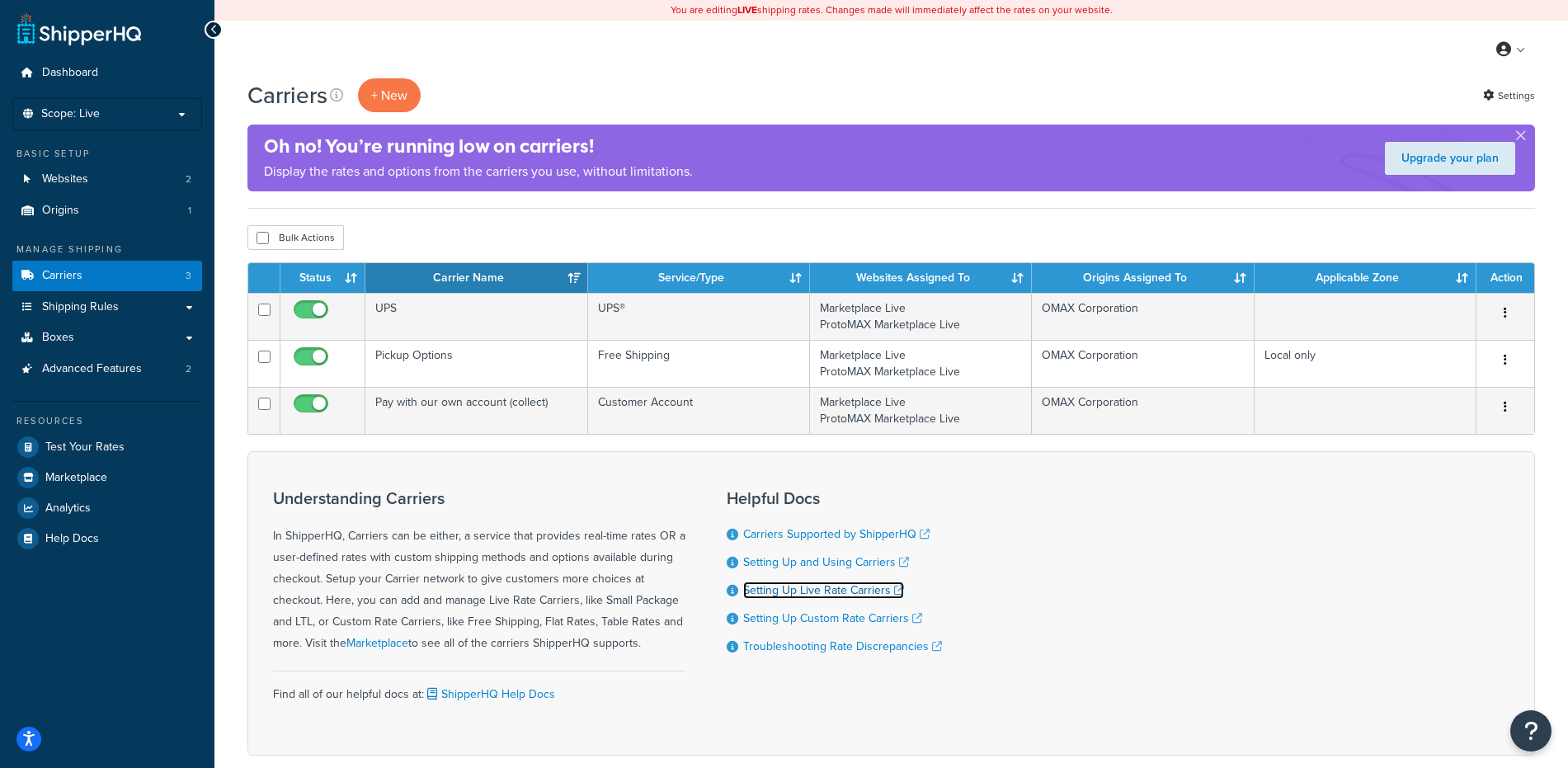
click at [828, 594] on link "Setting Up Live Rate Carriers" at bounding box center [823, 590] width 161 height 17
